Goal: Task Accomplishment & Management: Use online tool/utility

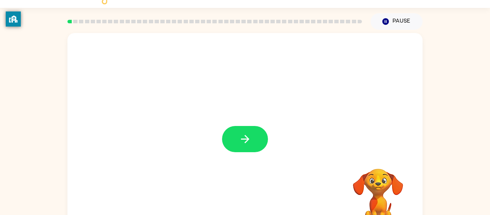
scroll to position [29, 0]
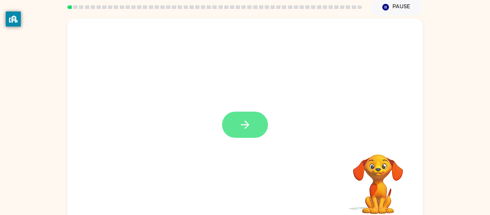
click at [237, 136] on button "button" at bounding box center [245, 125] width 46 height 26
click at [246, 129] on div at bounding box center [244, 121] width 355 height 205
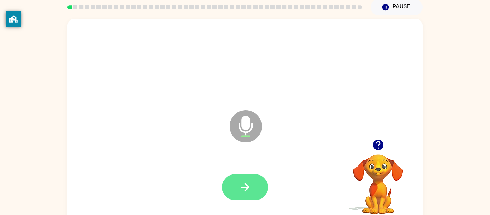
click at [221, 192] on div at bounding box center [245, 187] width 341 height 59
click at [235, 189] on button "button" at bounding box center [245, 187] width 46 height 26
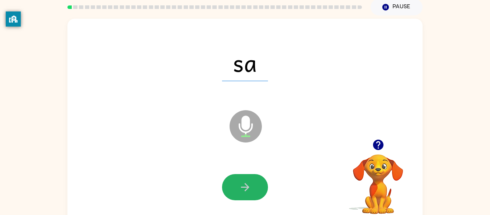
click at [235, 189] on button "button" at bounding box center [245, 187] width 46 height 26
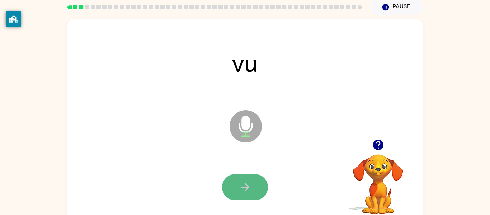
click at [233, 189] on button "button" at bounding box center [245, 187] width 46 height 26
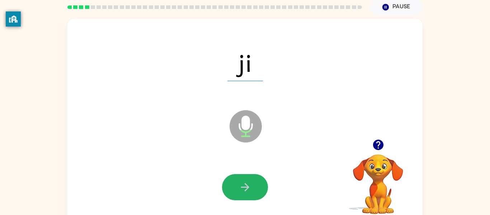
click at [233, 189] on button "button" at bounding box center [245, 187] width 46 height 26
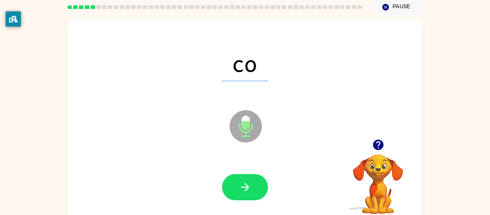
click at [233, 189] on button "button" at bounding box center [245, 187] width 46 height 26
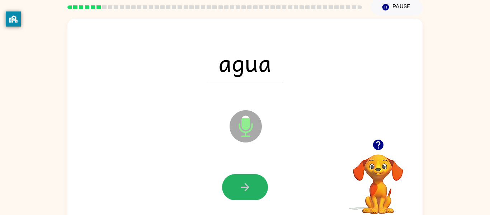
click at [233, 189] on button "button" at bounding box center [245, 187] width 46 height 26
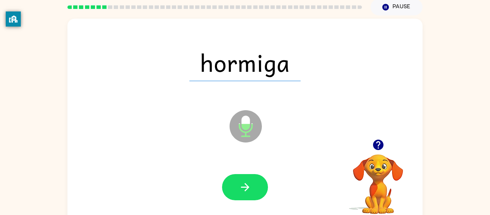
click at [195, 196] on div at bounding box center [245, 187] width 341 height 59
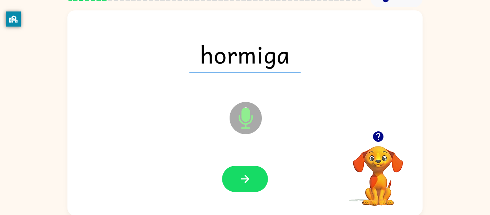
scroll to position [37, 0]
click at [251, 151] on icon "Microphone The Microphone is here when it is your turn to talk" at bounding box center [282, 127] width 108 height 54
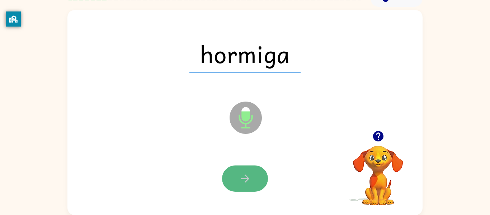
click at [247, 191] on button "button" at bounding box center [245, 178] width 46 height 26
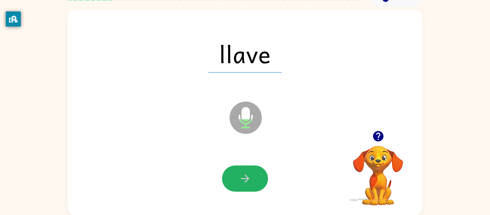
click at [247, 190] on button "button" at bounding box center [245, 178] width 46 height 26
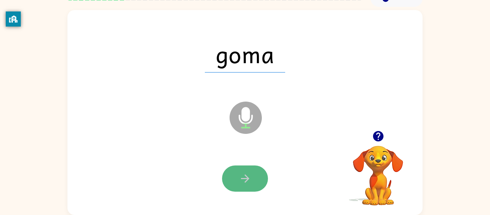
click at [244, 190] on button "button" at bounding box center [245, 178] width 46 height 26
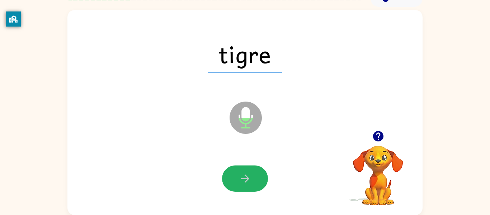
click at [244, 190] on button "button" at bounding box center [245, 178] width 46 height 26
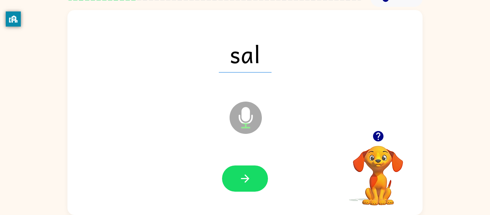
click at [244, 190] on button "button" at bounding box center [245, 178] width 46 height 26
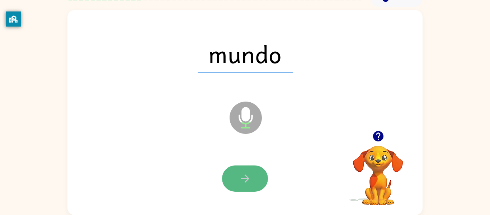
click at [255, 169] on button "button" at bounding box center [245, 178] width 46 height 26
click at [238, 184] on button "button" at bounding box center [245, 178] width 46 height 26
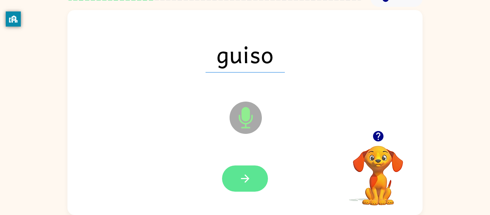
click at [257, 185] on button "button" at bounding box center [245, 178] width 46 height 26
click at [239, 176] on icon "button" at bounding box center [245, 178] width 13 height 13
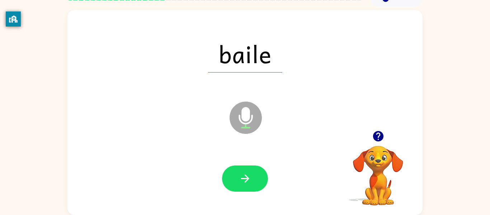
click at [239, 176] on icon "button" at bounding box center [245, 178] width 13 height 13
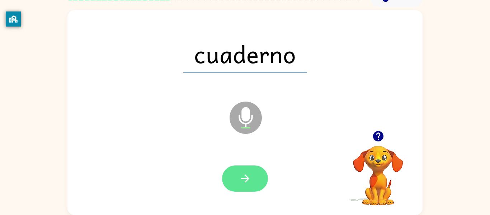
click at [247, 186] on button "button" at bounding box center [245, 178] width 46 height 26
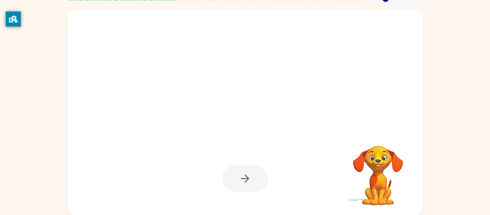
click at [248, 181] on div at bounding box center [245, 178] width 46 height 26
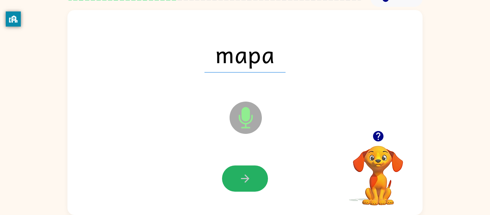
click at [248, 181] on icon "button" at bounding box center [245, 178] width 13 height 13
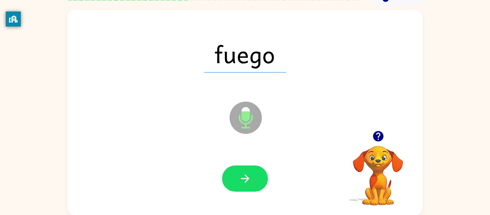
click at [248, 177] on icon "button" at bounding box center [245, 178] width 8 height 8
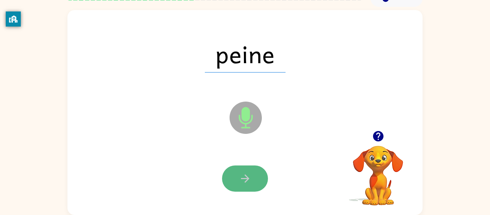
click at [248, 179] on icon "button" at bounding box center [245, 178] width 8 height 8
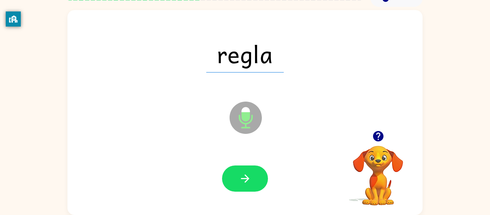
click at [248, 179] on icon "button" at bounding box center [245, 178] width 8 height 8
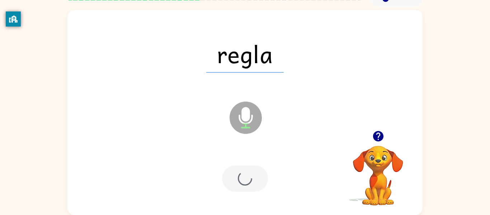
click at [248, 179] on div at bounding box center [245, 178] width 46 height 26
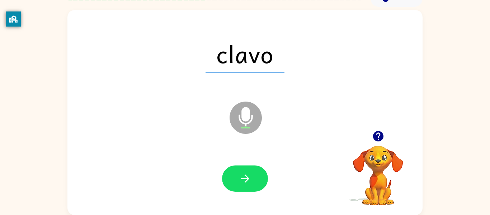
click at [248, 179] on icon "button" at bounding box center [245, 178] width 8 height 8
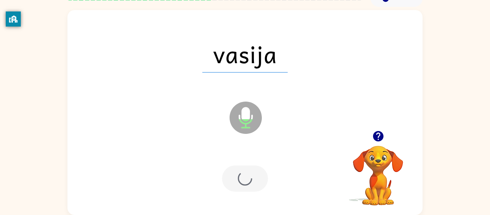
click at [248, 179] on div at bounding box center [245, 178] width 46 height 26
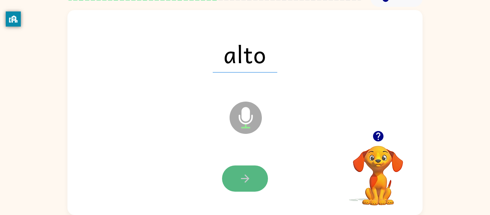
click at [244, 181] on icon "button" at bounding box center [245, 178] width 13 height 13
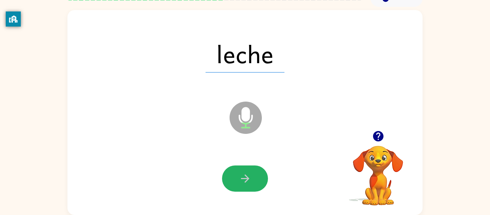
click at [244, 181] on icon "button" at bounding box center [245, 178] width 13 height 13
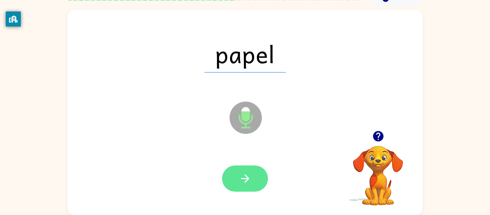
click at [244, 182] on icon "button" at bounding box center [245, 178] width 13 height 13
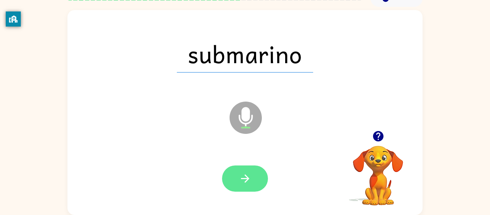
click at [244, 182] on icon "button" at bounding box center [245, 178] width 13 height 13
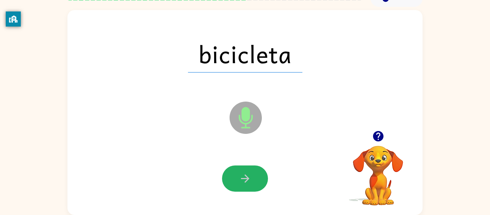
click at [244, 182] on icon "button" at bounding box center [245, 178] width 13 height 13
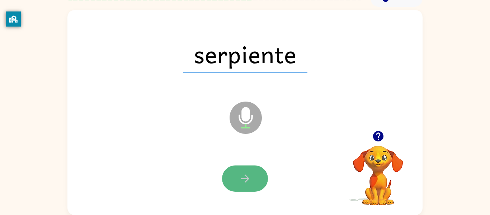
click at [244, 181] on icon "button" at bounding box center [245, 178] width 13 height 13
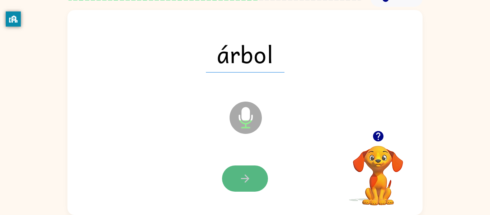
click at [243, 182] on icon "button" at bounding box center [245, 178] width 13 height 13
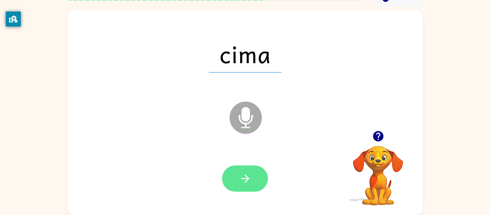
click at [242, 182] on icon "button" at bounding box center [245, 178] width 13 height 13
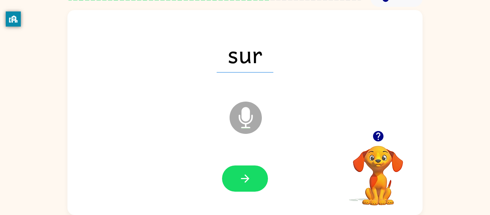
click at [252, 192] on div at bounding box center [245, 178] width 341 height 59
click at [212, 185] on div at bounding box center [245, 178] width 341 height 59
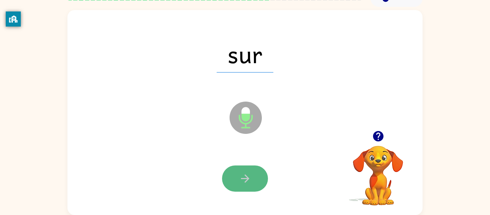
click at [237, 183] on button "button" at bounding box center [245, 178] width 46 height 26
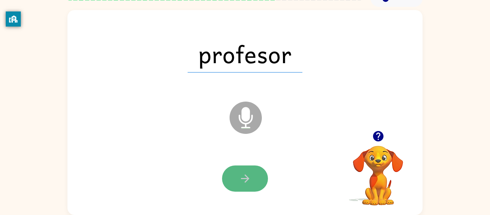
click at [234, 174] on button "button" at bounding box center [245, 178] width 46 height 26
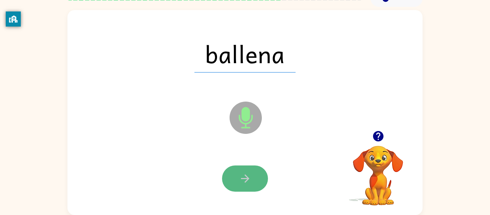
click at [233, 174] on button "button" at bounding box center [245, 178] width 46 height 26
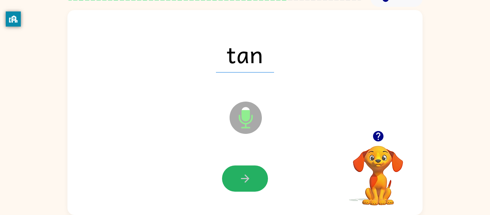
click at [233, 174] on button "button" at bounding box center [245, 178] width 46 height 26
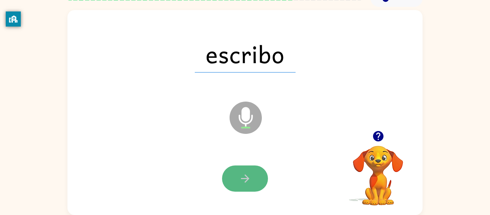
drag, startPoint x: 237, startPoint y: 166, endPoint x: 232, endPoint y: 171, distance: 7.6
click at [232, 171] on button "button" at bounding box center [245, 178] width 46 height 26
click at [245, 170] on button "button" at bounding box center [245, 178] width 46 height 26
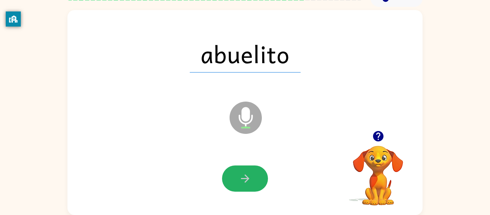
click at [245, 171] on button "button" at bounding box center [245, 178] width 46 height 26
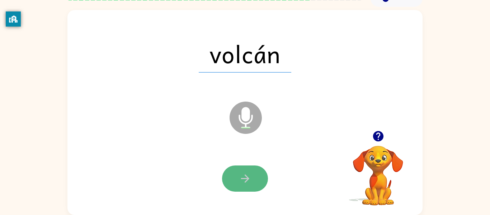
click at [240, 176] on icon "button" at bounding box center [245, 178] width 13 height 13
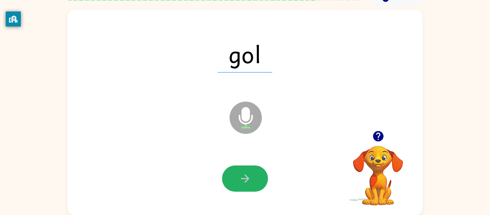
click at [240, 176] on icon "button" at bounding box center [245, 178] width 13 height 13
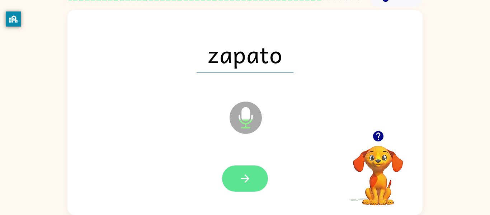
click at [240, 176] on icon "button" at bounding box center [245, 178] width 13 height 13
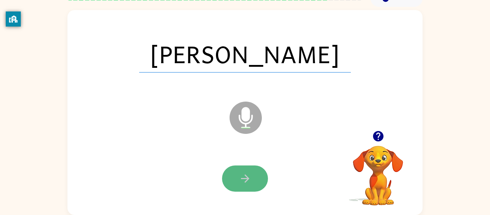
click at [244, 172] on icon "button" at bounding box center [245, 178] width 13 height 13
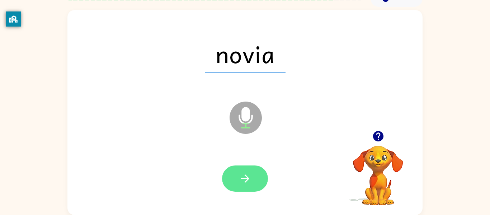
click at [249, 169] on button "button" at bounding box center [245, 178] width 46 height 26
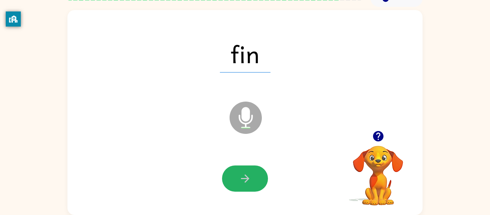
click at [249, 169] on button "button" at bounding box center [245, 178] width 46 height 26
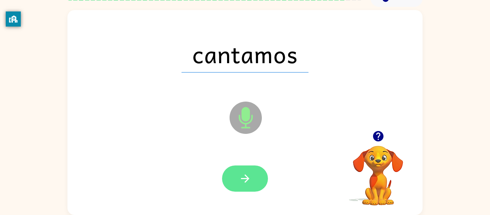
click at [256, 179] on button "button" at bounding box center [245, 178] width 46 height 26
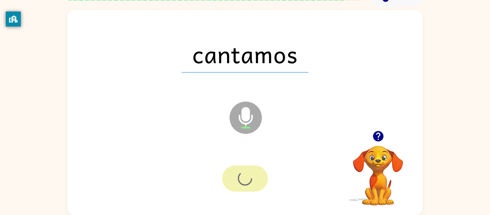
click at [256, 179] on div at bounding box center [245, 178] width 46 height 26
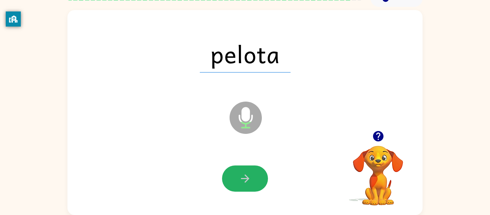
click at [256, 179] on button "button" at bounding box center [245, 178] width 46 height 26
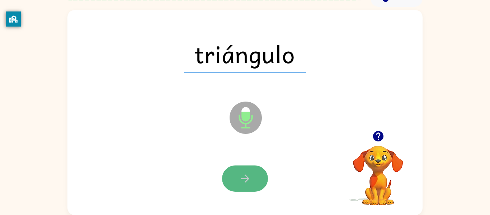
click at [262, 177] on button "button" at bounding box center [245, 178] width 46 height 26
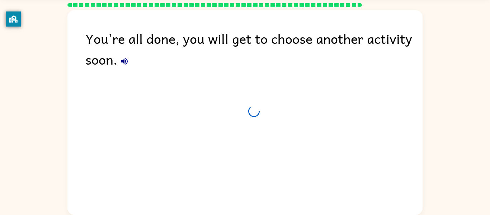
scroll to position [24, 0]
